Goal: Task Accomplishment & Management: Use online tool/utility

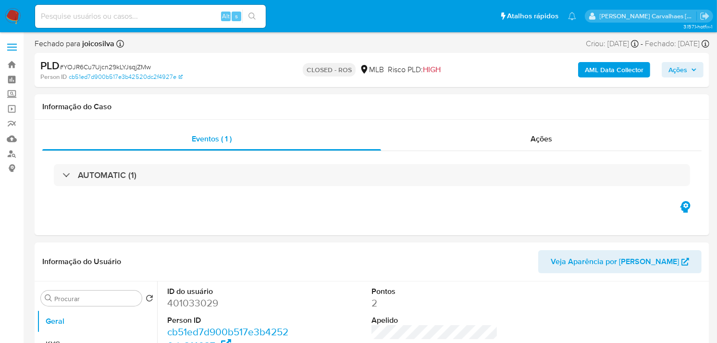
select select "10"
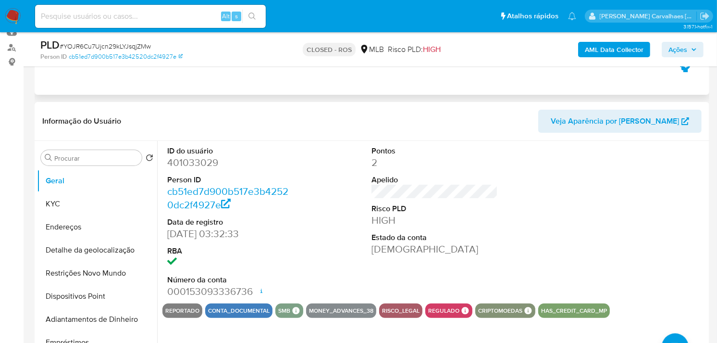
scroll to position [107, 0]
paste input "AhaXLGGFwQVAHmdoLprnBUCM"
type input "AhaXLGGFwQVAHmdoLprnBUCM"
click at [251, 16] on icon "search-icon" at bounding box center [253, 16] width 8 height 8
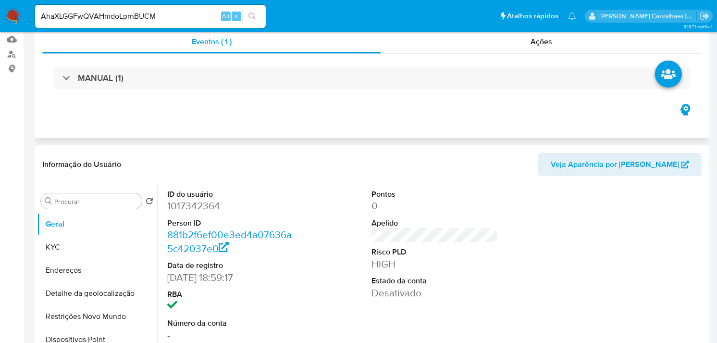
scroll to position [107, 0]
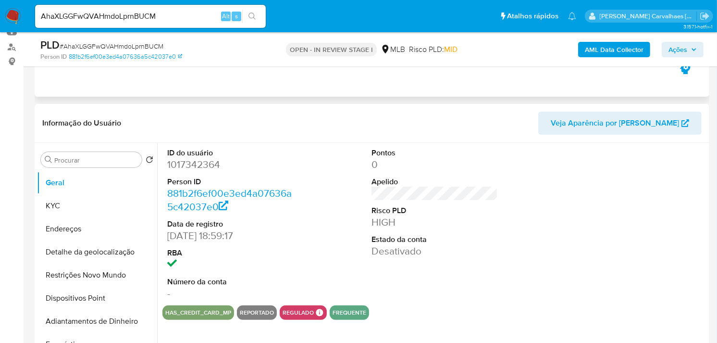
select select "10"
click at [80, 208] on button "KYC" at bounding box center [93, 205] width 112 height 23
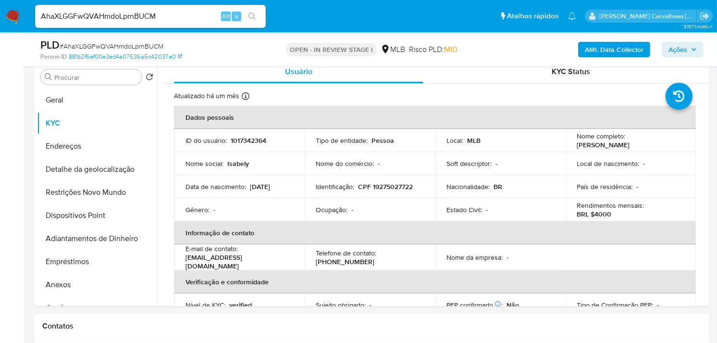
scroll to position [209, 0]
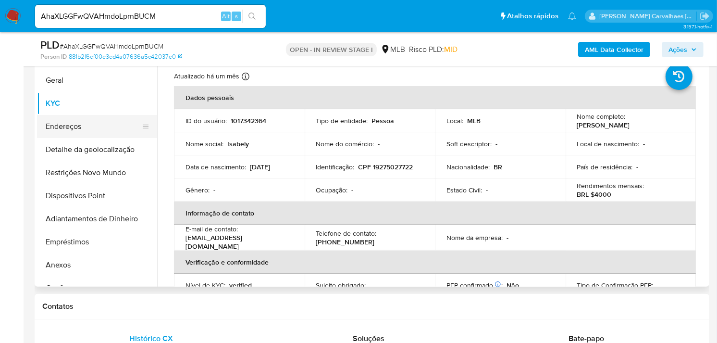
click at [82, 135] on button "Endereços" at bounding box center [93, 126] width 112 height 23
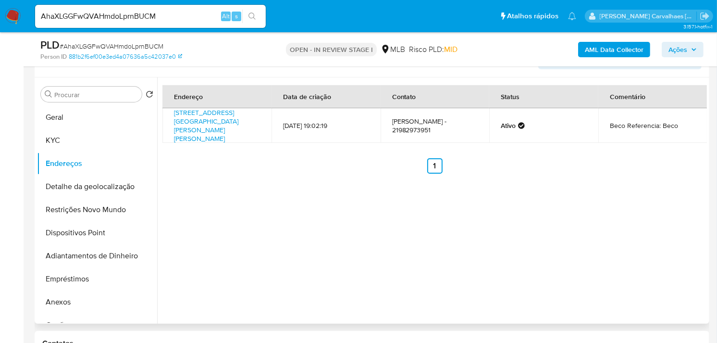
scroll to position [156, 0]
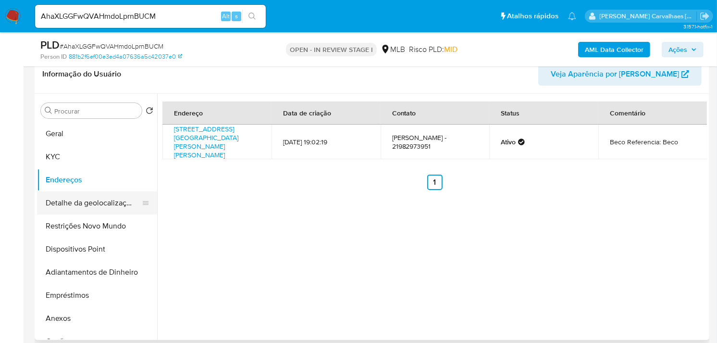
click at [126, 204] on button "Detalhe da geolocalização" at bounding box center [93, 202] width 112 height 23
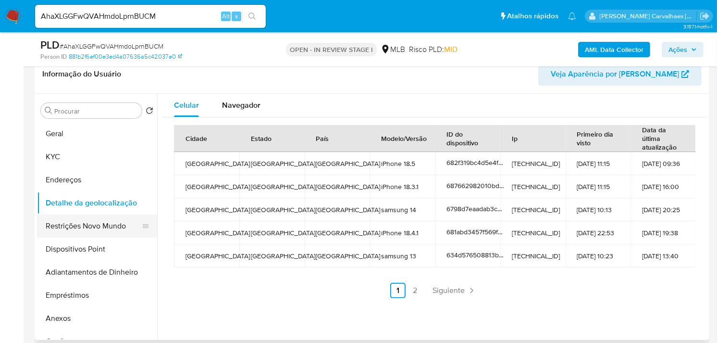
click at [107, 226] on button "Restrições Novo Mundo" at bounding box center [93, 225] width 112 height 23
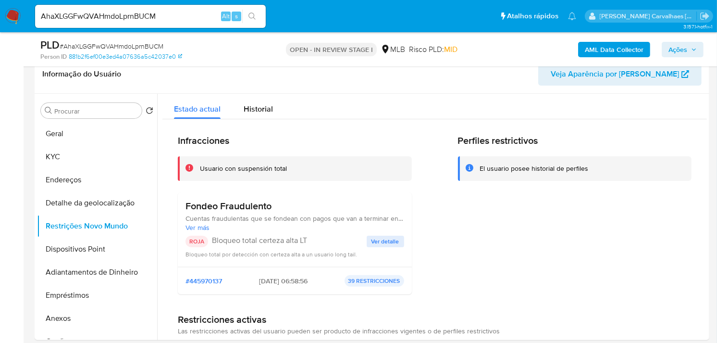
scroll to position [189, 0]
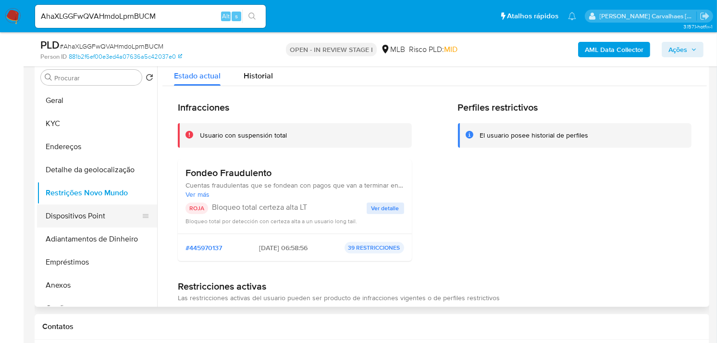
click at [70, 217] on button "Dispositivos Point" at bounding box center [93, 215] width 112 height 23
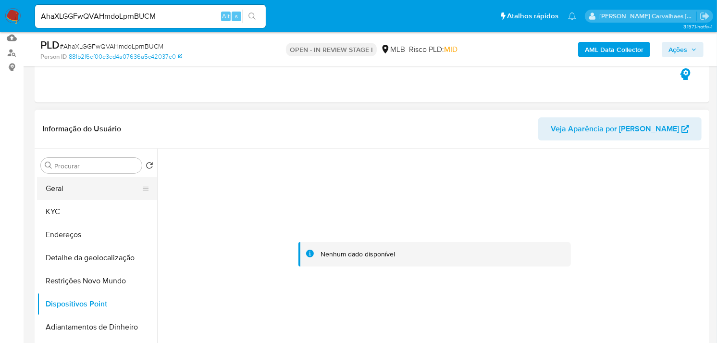
scroll to position [82, 0]
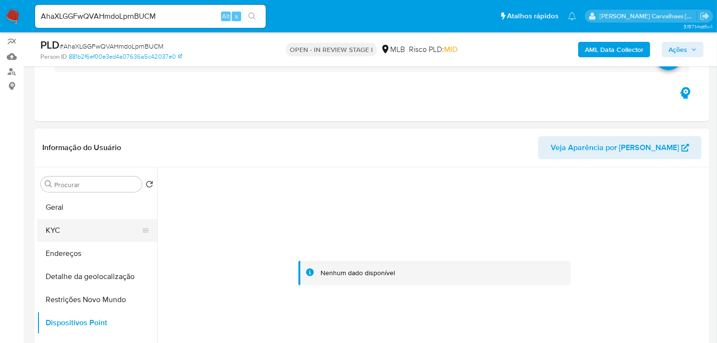
click at [53, 229] on button "KYC" at bounding box center [93, 230] width 112 height 23
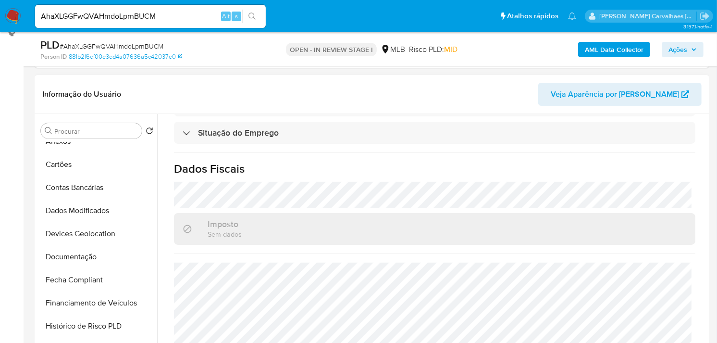
scroll to position [215, 0]
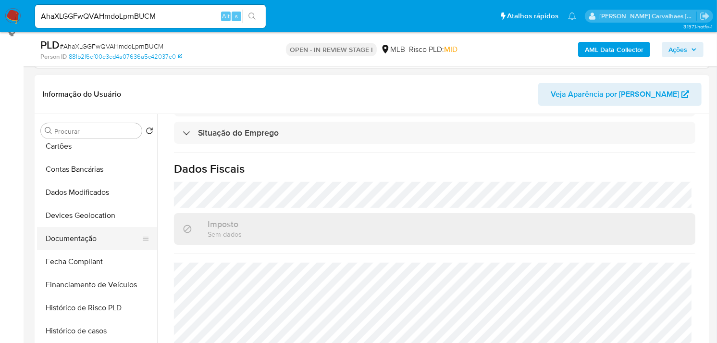
click at [86, 240] on button "Documentação" at bounding box center [93, 238] width 112 height 23
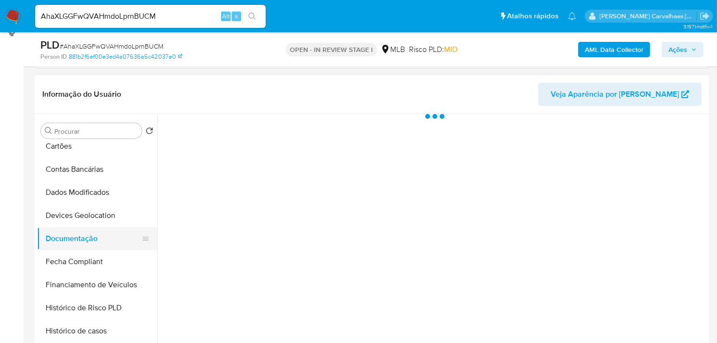
scroll to position [0, 0]
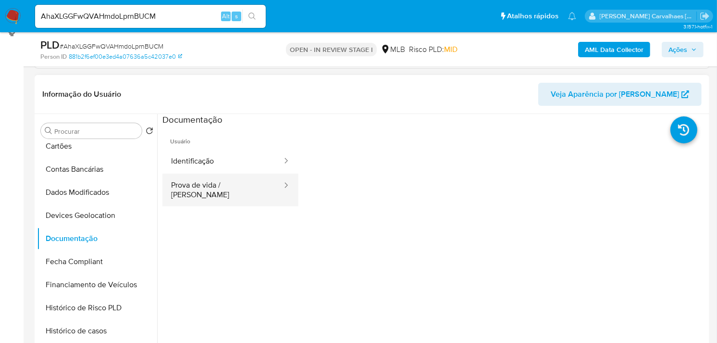
click at [194, 188] on button "Prova de vida / [PERSON_NAME]" at bounding box center [222, 190] width 121 height 33
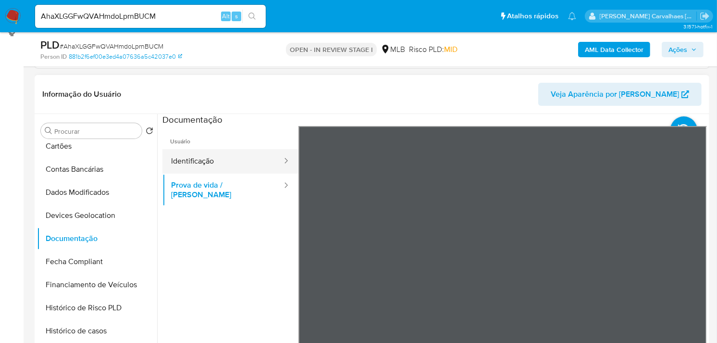
click at [242, 159] on button "Identificação" at bounding box center [222, 161] width 121 height 25
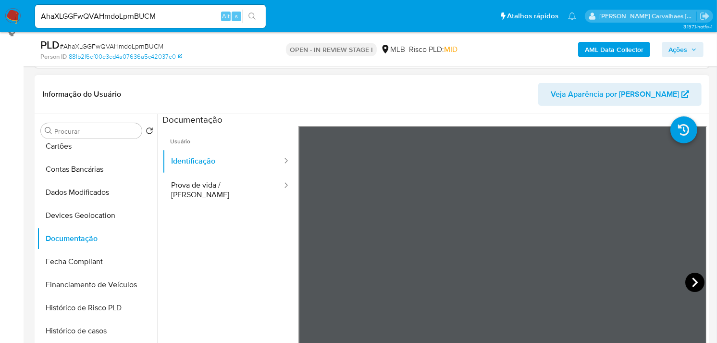
click at [688, 289] on icon at bounding box center [694, 282] width 19 height 19
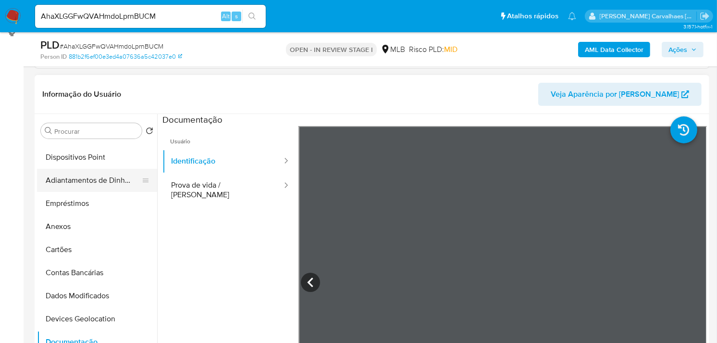
scroll to position [109, 0]
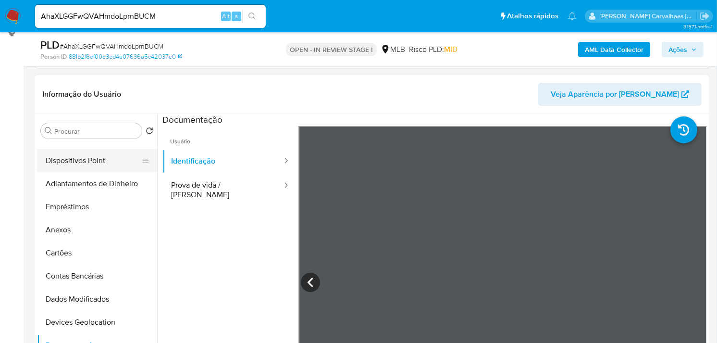
click at [83, 162] on button "Dispositivos Point" at bounding box center [93, 160] width 112 height 23
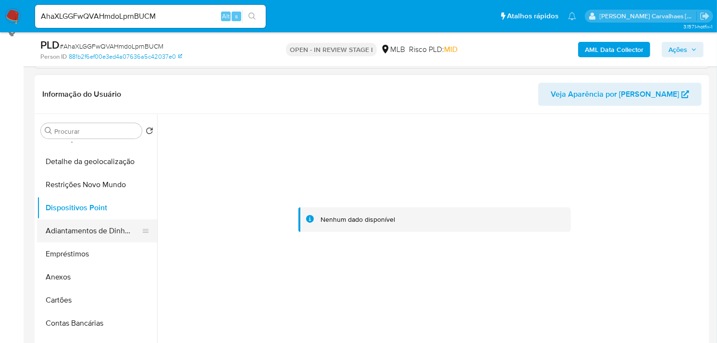
scroll to position [2, 0]
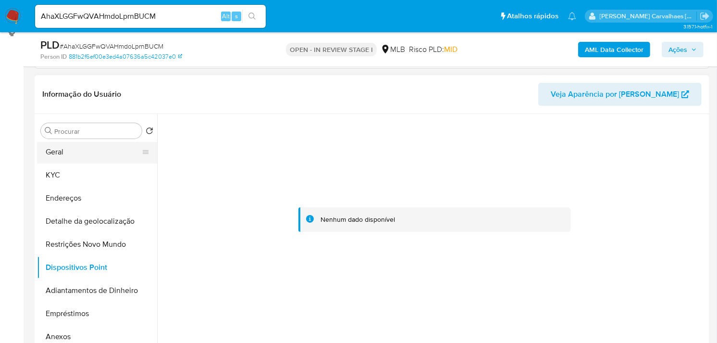
click at [62, 150] on button "Geral" at bounding box center [93, 151] width 112 height 23
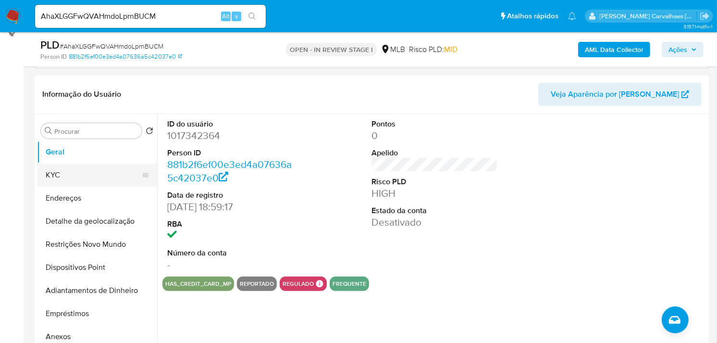
click at [81, 177] on button "KYC" at bounding box center [93, 174] width 112 height 23
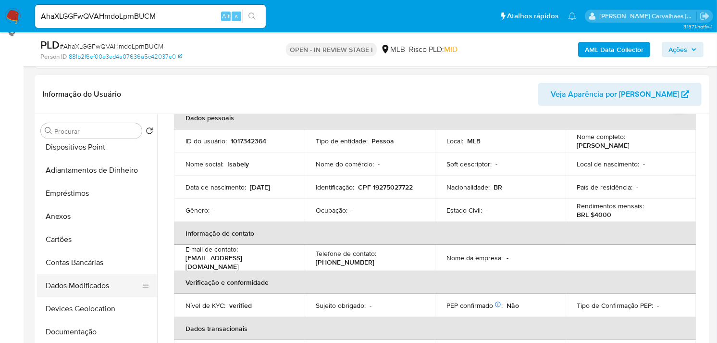
scroll to position [162, 0]
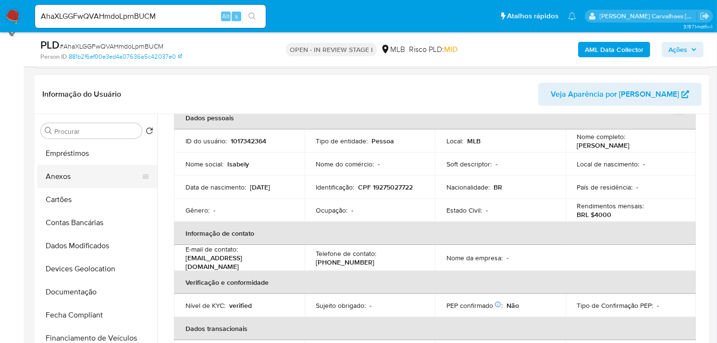
click at [95, 181] on button "Anexos" at bounding box center [93, 176] width 112 height 23
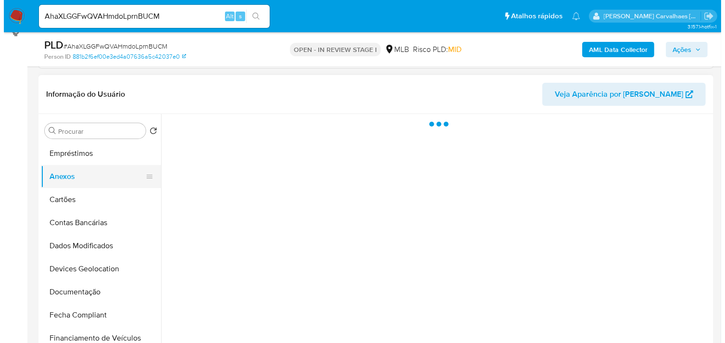
scroll to position [0, 0]
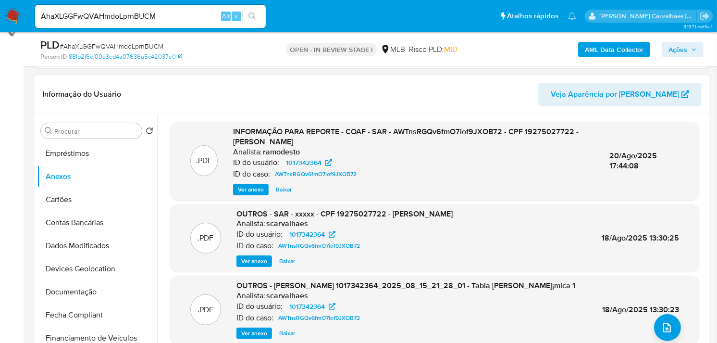
click at [249, 188] on span "Ver anexo" at bounding box center [251, 190] width 26 height 10
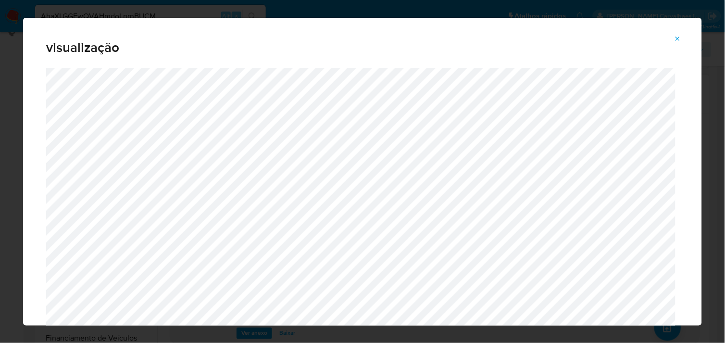
click at [681, 43] on span "Attachment preview" at bounding box center [678, 38] width 8 height 13
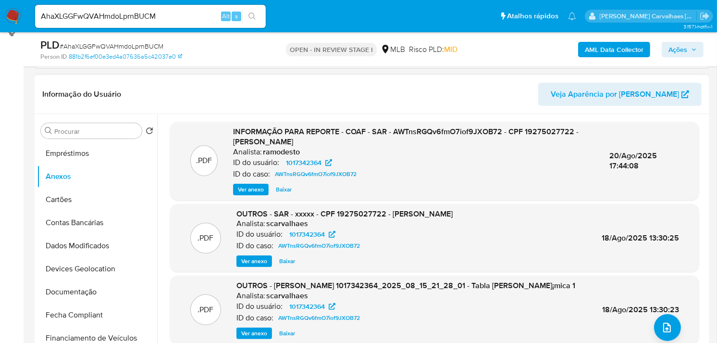
click at [258, 189] on span "Ver anexo" at bounding box center [251, 190] width 26 height 10
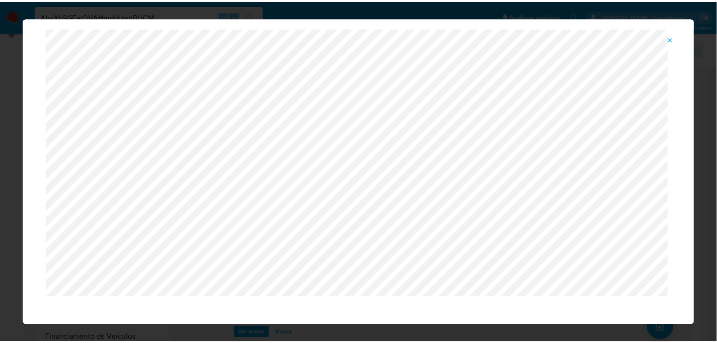
scroll to position [31, 0]
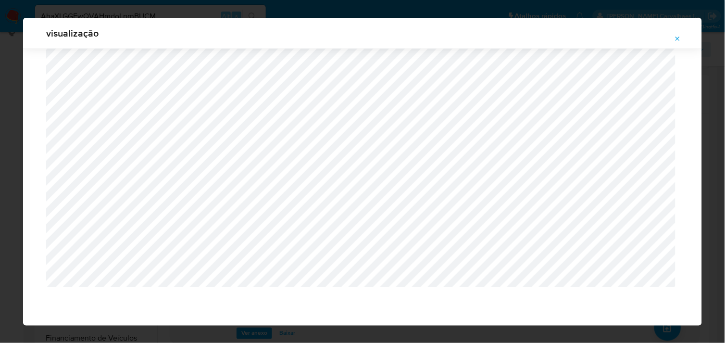
click at [674, 40] on icon "Attachment preview" at bounding box center [678, 39] width 8 height 8
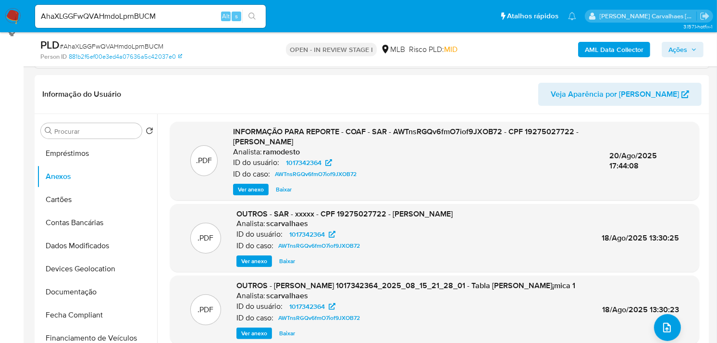
scroll to position [162, 0]
drag, startPoint x: 393, startPoint y: 132, endPoint x: 500, endPoint y: 136, distance: 107.7
click at [500, 136] on span "INFORMAÇÃO PARA REPORTE - COAF - SAR - AWTnsRGQv6fmO7iof9JXOB72 - CPF 192750277…" at bounding box center [406, 137] width 346 height 22
drag, startPoint x: 500, startPoint y: 136, endPoint x: 497, endPoint y: 129, distance: 7.5
copy span "AWTnsRGQv6fmO7iof9JXOB72"
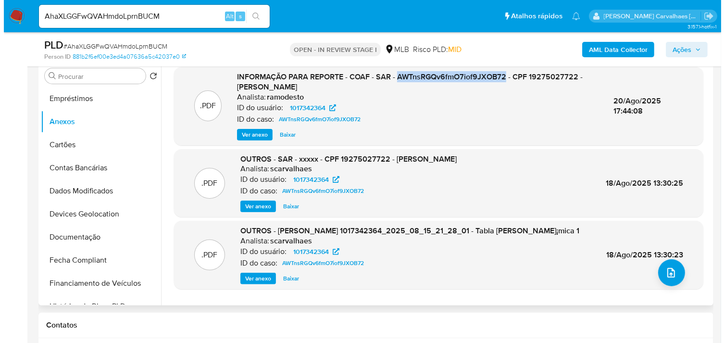
scroll to position [189, 0]
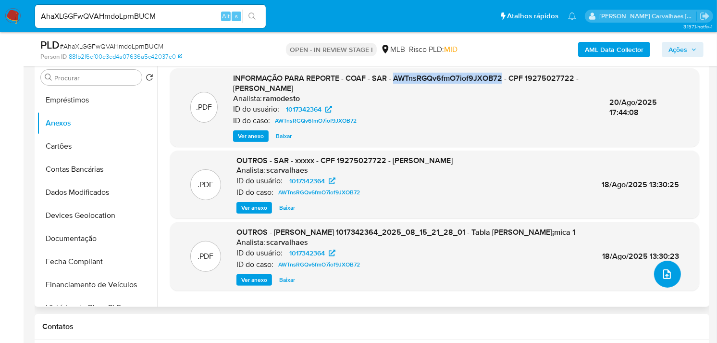
click at [661, 274] on icon "upload-file" at bounding box center [667, 274] width 12 height 12
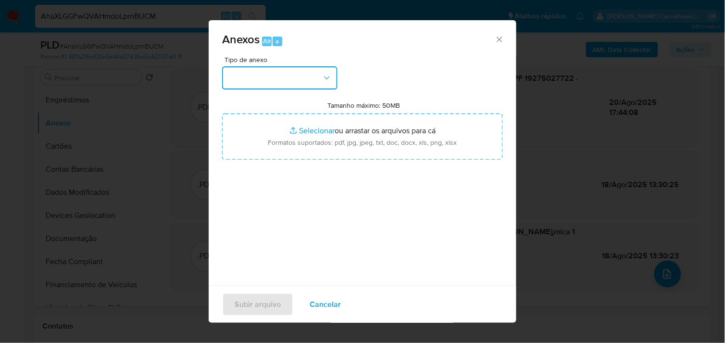
click at [313, 83] on button "button" at bounding box center [279, 77] width 115 height 23
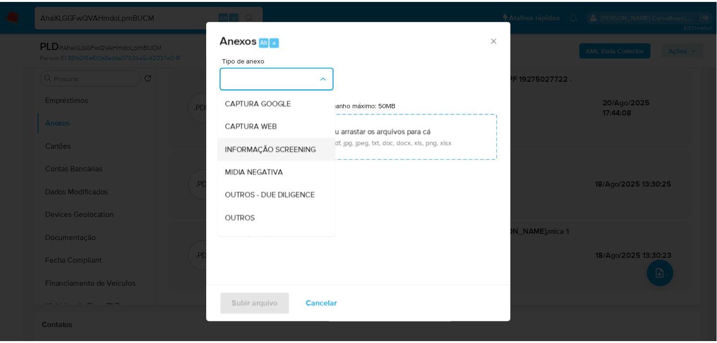
scroll to position [107, 0]
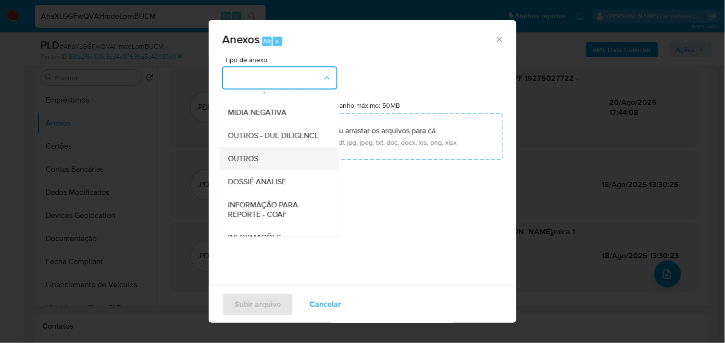
click at [253, 163] on span "OUTROS" at bounding box center [243, 158] width 30 height 10
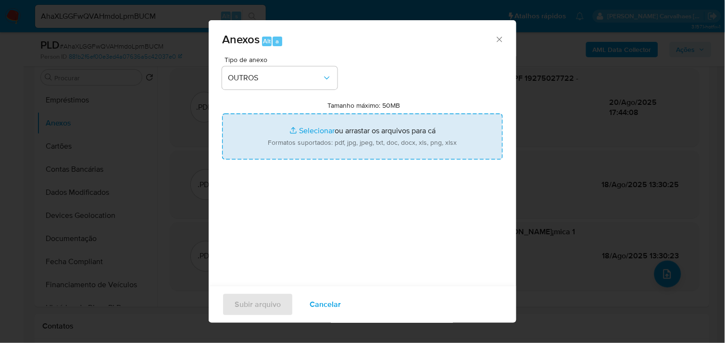
click at [296, 130] on input "Tamanho máximo: 50MB Selecionar arquivos" at bounding box center [362, 136] width 281 height 46
type input "C:\fakepath\Declinio - AhaXLGGFwQVAHmdoLprnBUCM - CPF 19275027722 - [PERSON_NAM…"
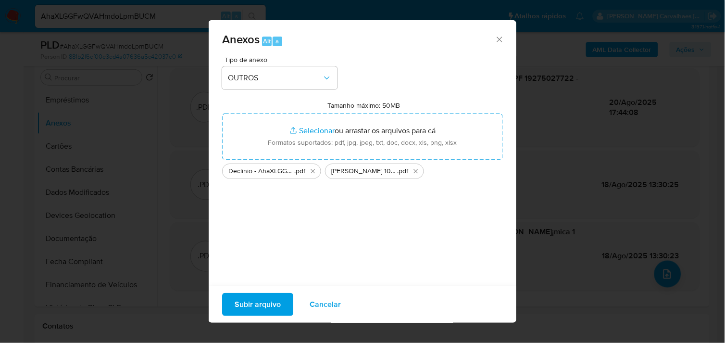
click at [253, 306] on span "Subir arquivo" at bounding box center [258, 304] width 46 height 21
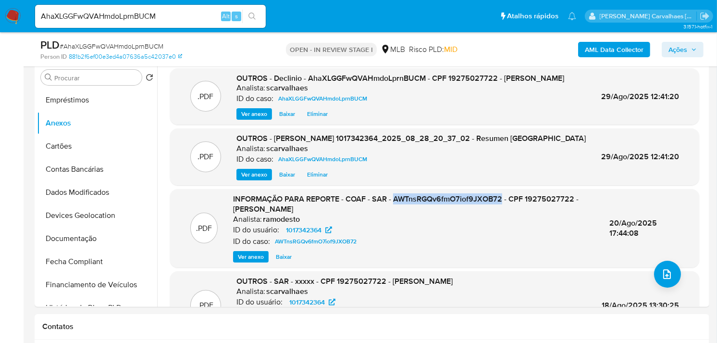
click at [676, 51] on span "Ações" at bounding box center [678, 49] width 19 height 15
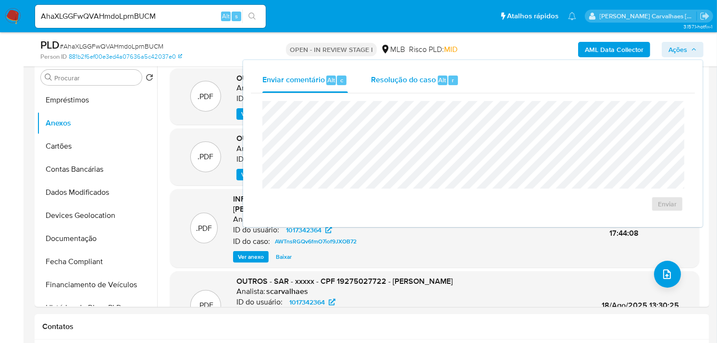
click at [407, 74] on span "Resolução do caso" at bounding box center [403, 79] width 65 height 11
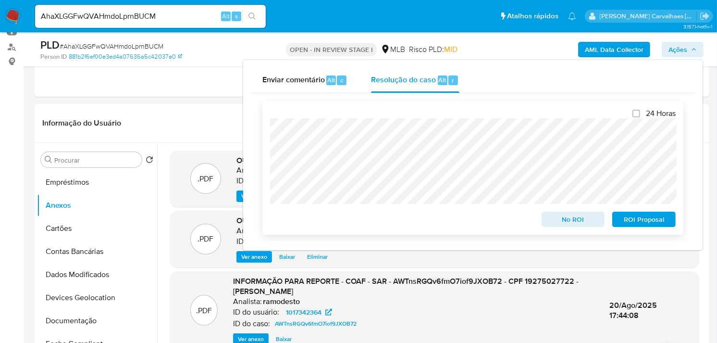
scroll to position [0, 0]
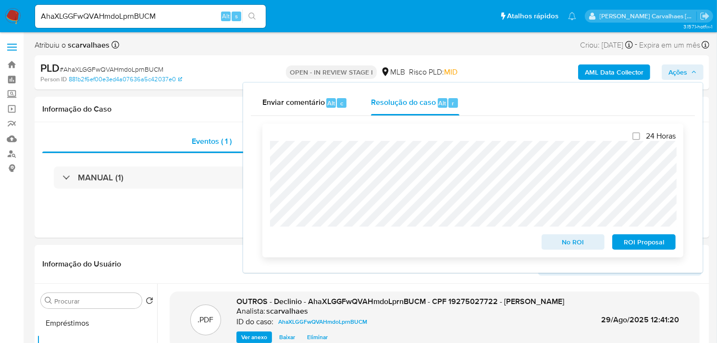
click at [576, 246] on span "No ROI" at bounding box center [573, 241] width 50 height 13
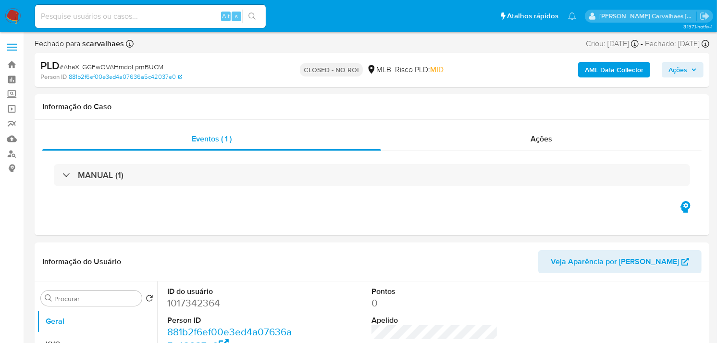
select select "10"
paste input "zXcSWfpA7lAQevKpTSoY37kX"
type input "zXcSWfpA7lAQevKpTSoY37kX"
click at [252, 22] on button "search-icon" at bounding box center [252, 16] width 20 height 13
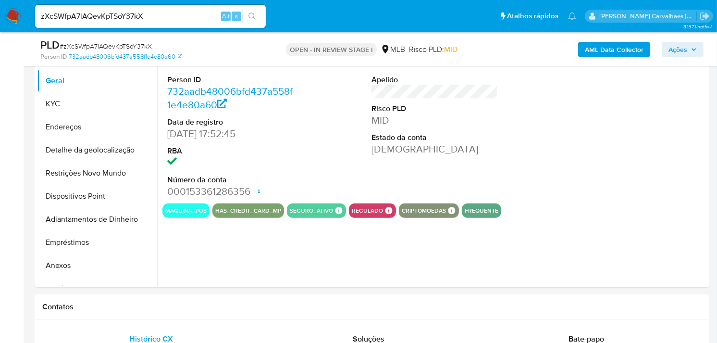
select select "10"
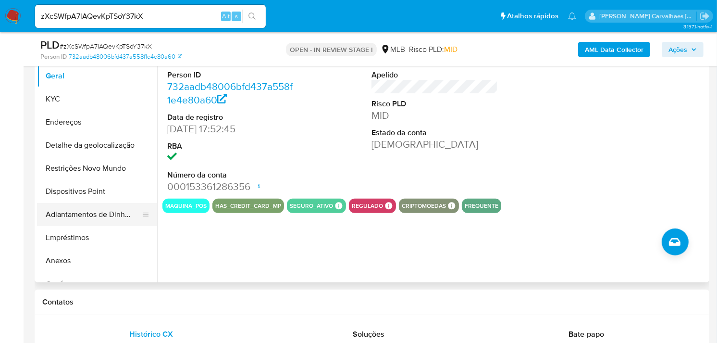
scroll to position [53, 0]
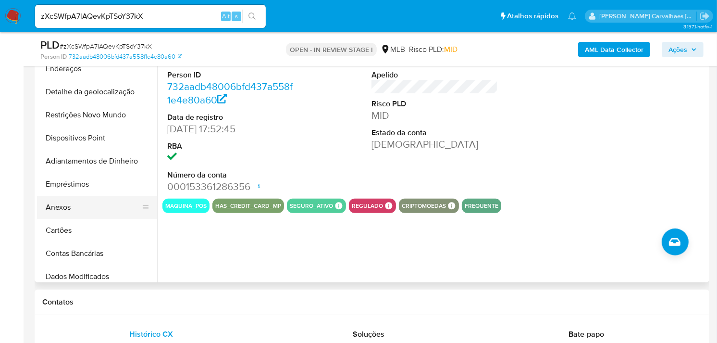
click at [75, 210] on button "Anexos" at bounding box center [93, 207] width 112 height 23
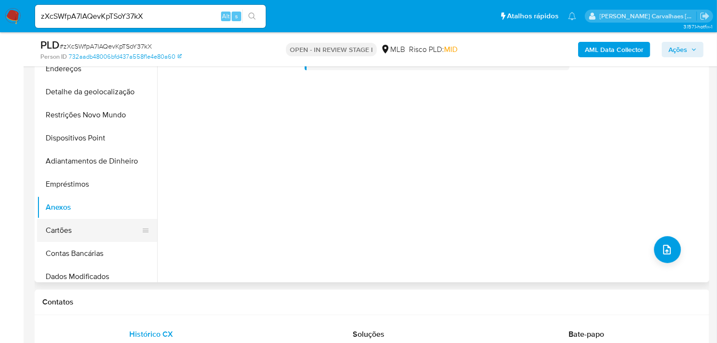
scroll to position [107, 0]
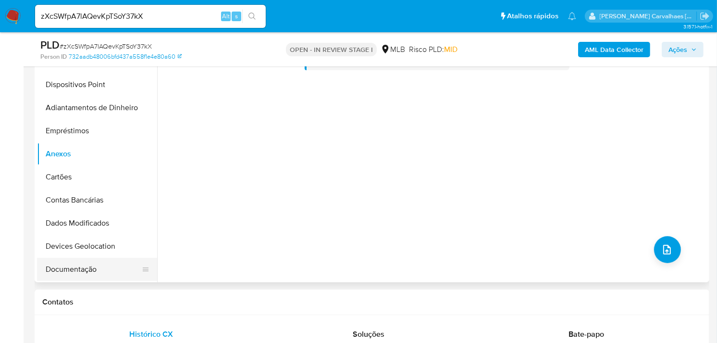
click at [72, 271] on button "Documentação" at bounding box center [93, 269] width 112 height 23
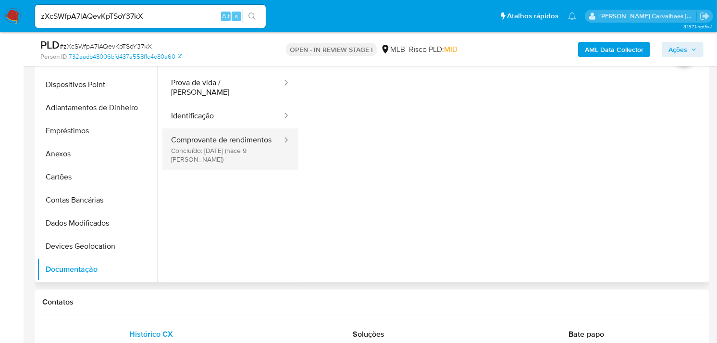
click at [212, 148] on button "Comprovante de rendimentos Concluído: 20/08/2025 (hace 9 días)" at bounding box center [222, 148] width 121 height 41
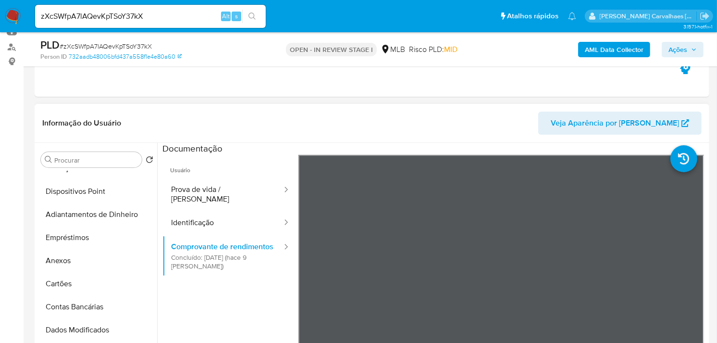
click at [675, 174] on li at bounding box center [694, 154] width 46 height 42
click at [686, 172] on li at bounding box center [694, 154] width 46 height 42
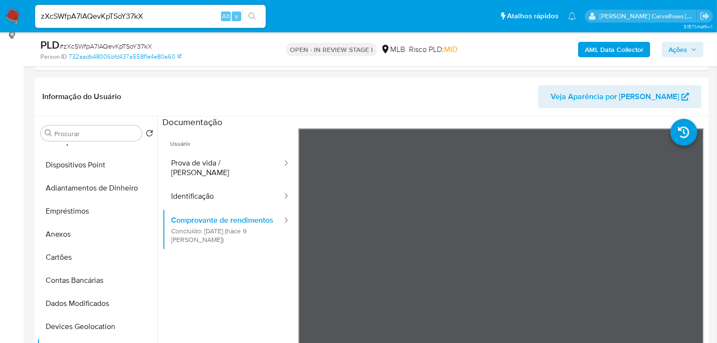
scroll to position [103, 0]
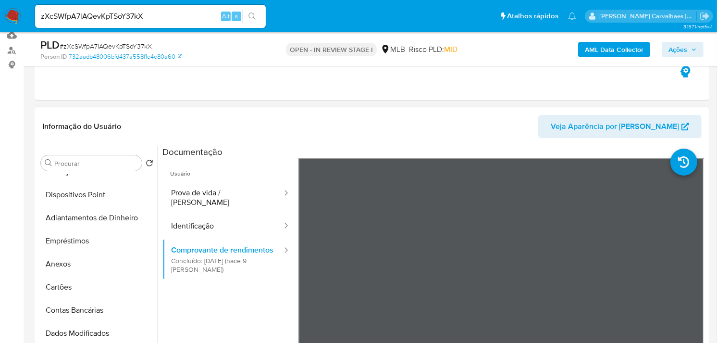
click at [688, 175] on li at bounding box center [694, 158] width 46 height 42
